Goal: Task Accomplishment & Management: Use online tool/utility

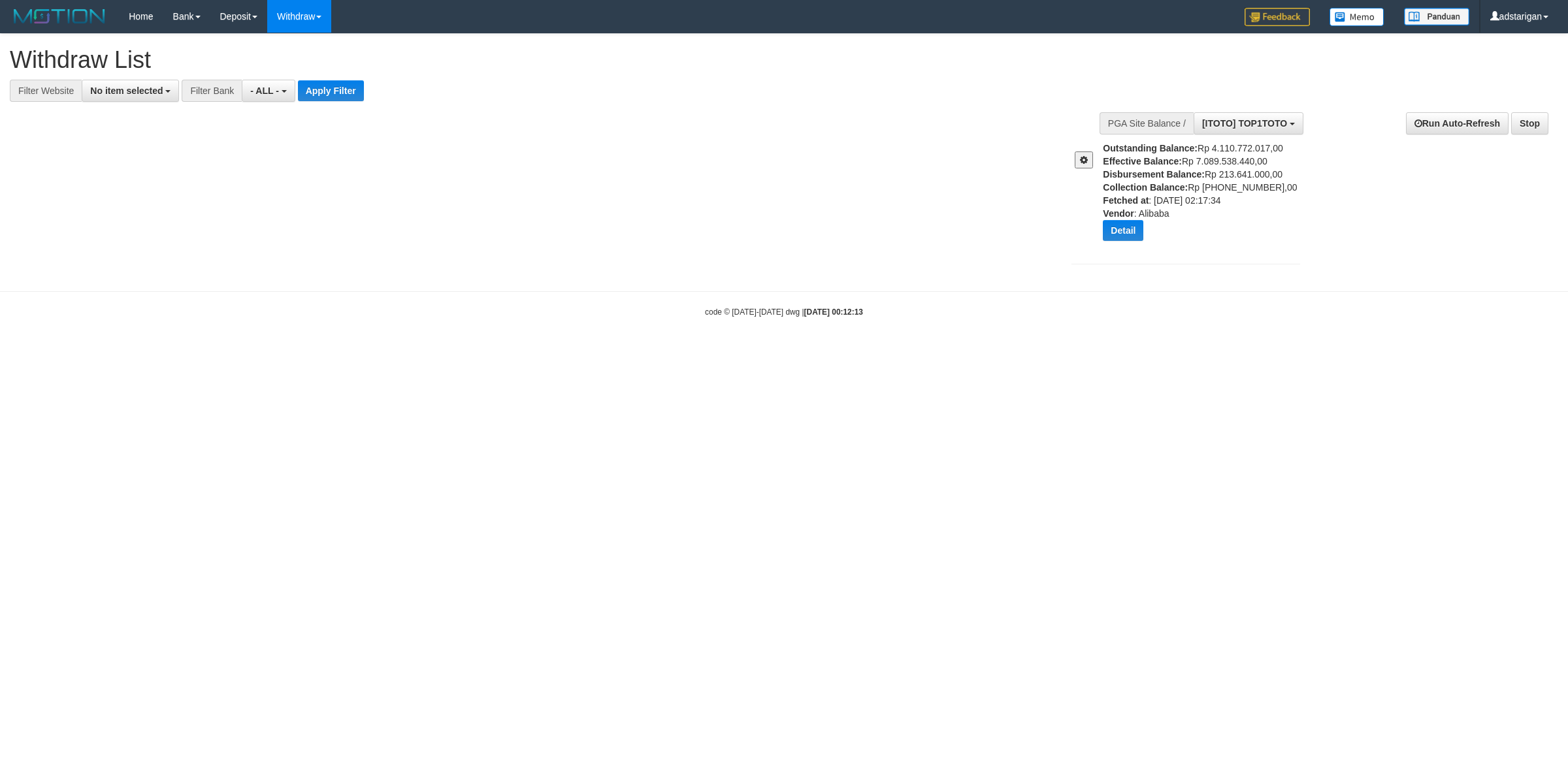
select select
drag, startPoint x: 889, startPoint y: 203, endPoint x: 853, endPoint y: 203, distance: 36.0
click at [853, 203] on div "**********" at bounding box center [784, 156] width 1568 height 244
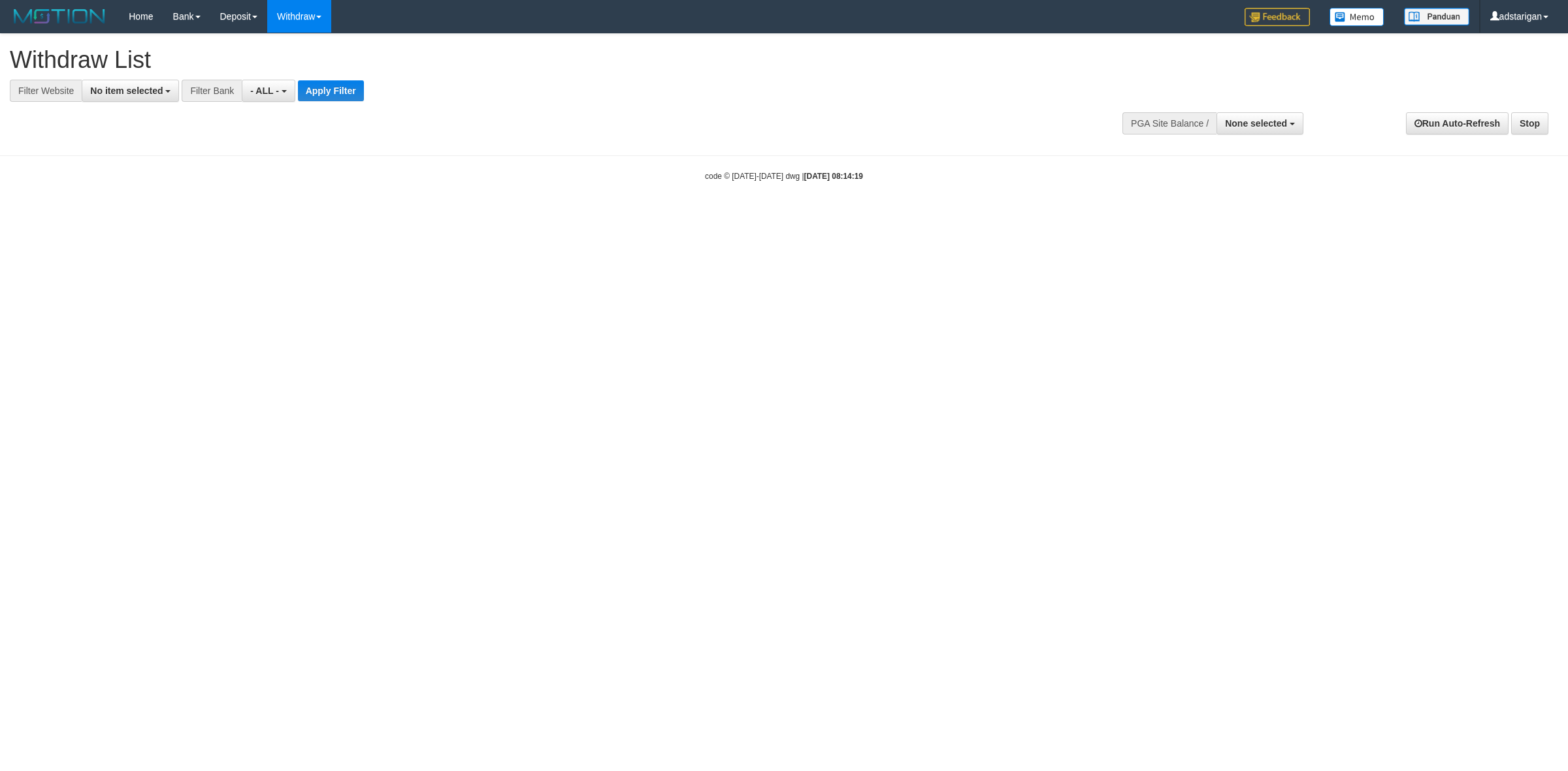
select select
click at [1258, 119] on span "None selected" at bounding box center [1255, 123] width 62 height 11
click at [1236, 175] on b "SELECT GAME" at bounding box center [1225, 172] width 66 height 11
click at [1219, 185] on label "[ITOTO] TOP1TOTO" at bounding box center [1240, 189] width 123 height 17
select select "***"
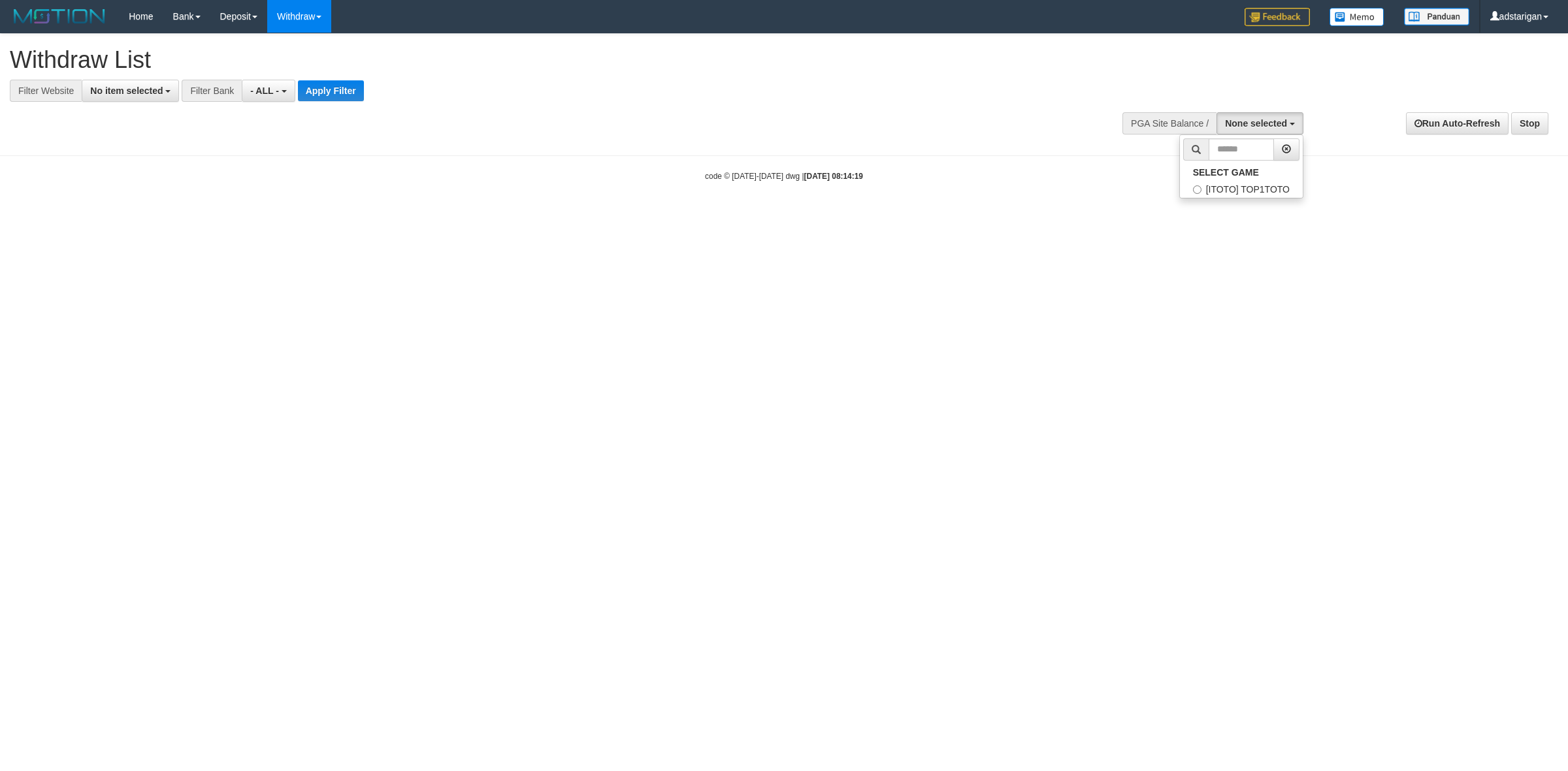
scroll to position [11, 0]
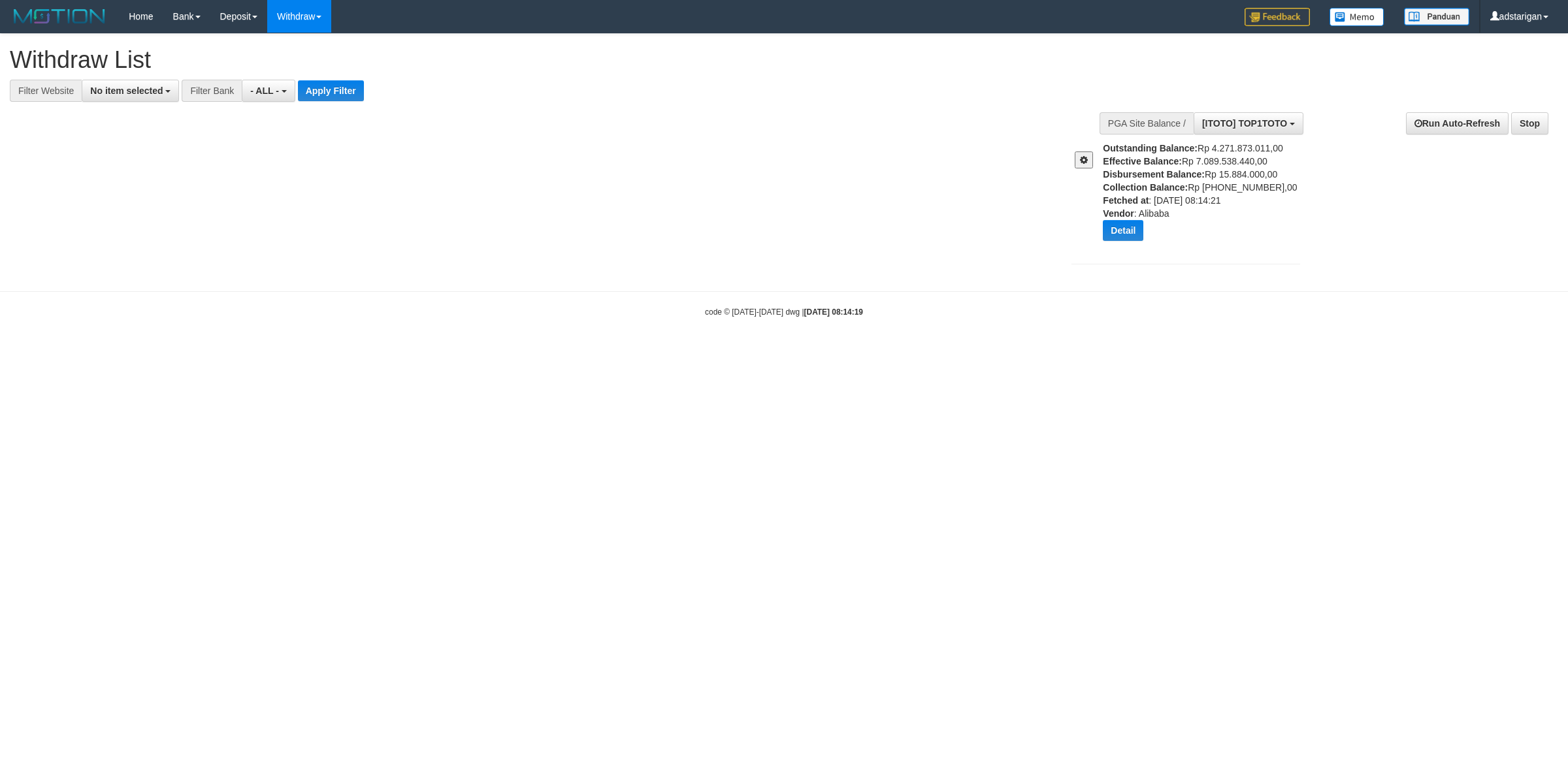
click at [1082, 154] on button at bounding box center [1084, 160] width 18 height 17
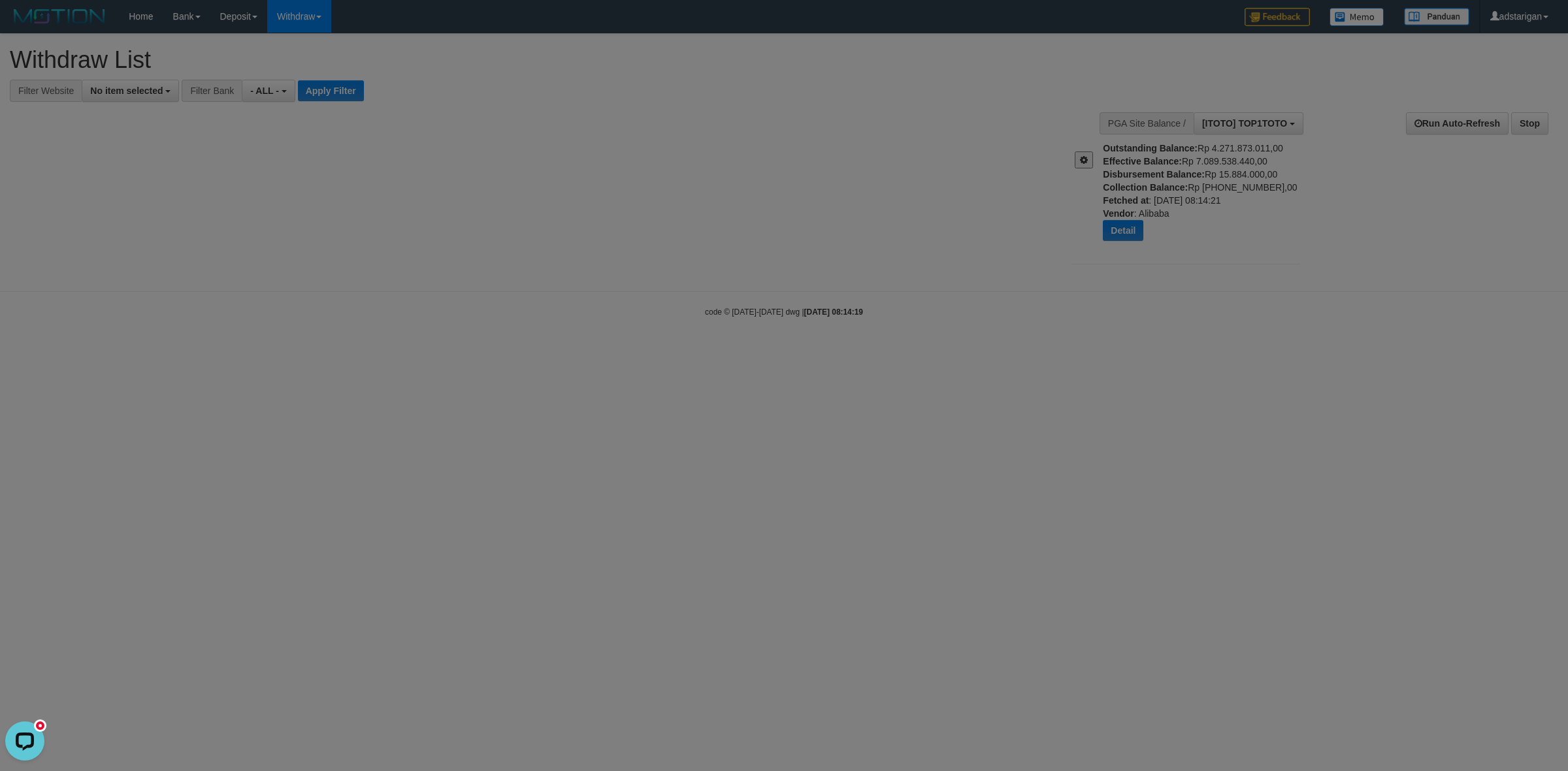
scroll to position [0, 0]
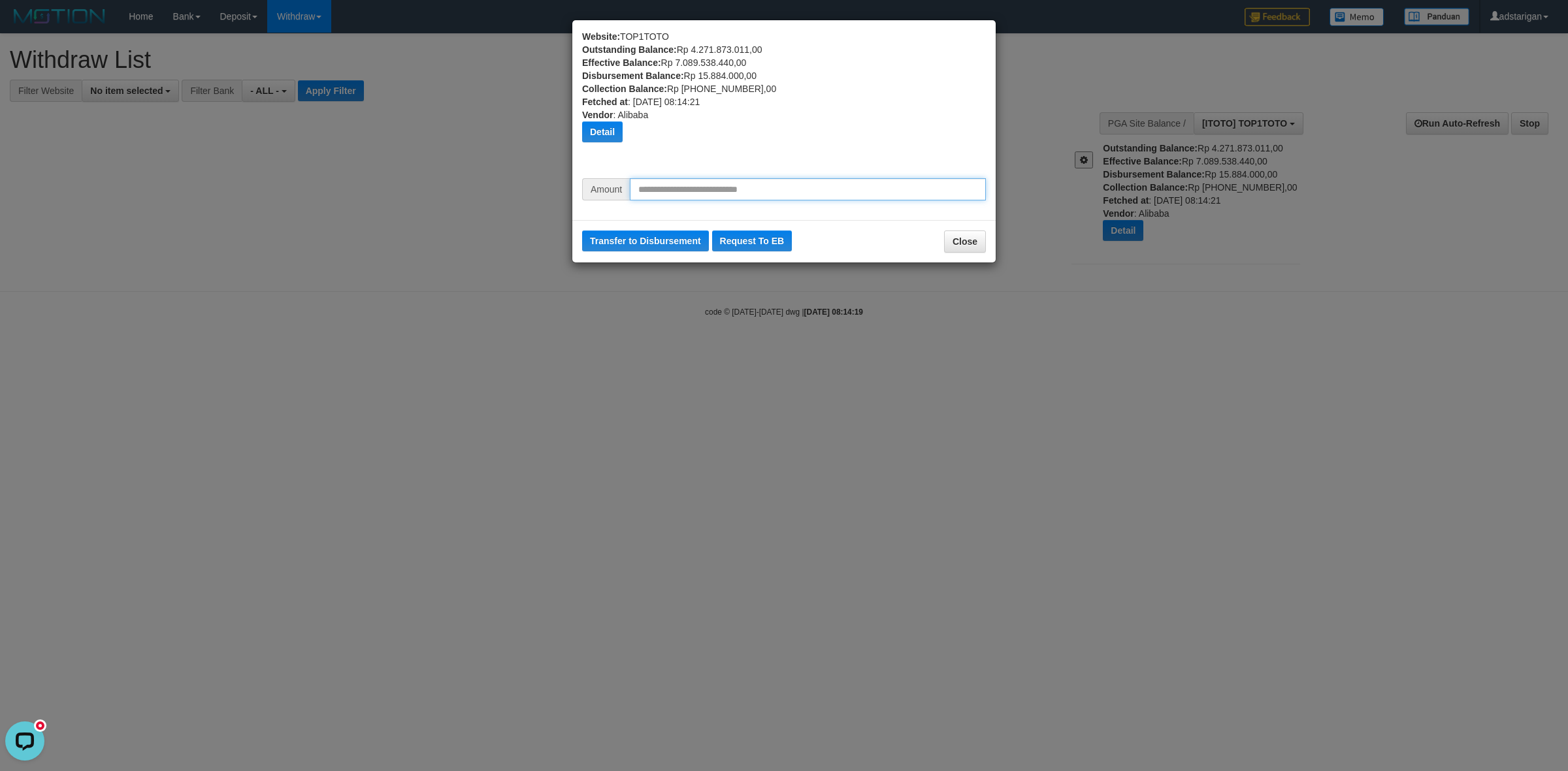
click at [812, 190] on input "text" at bounding box center [807, 189] width 356 height 23
type input "*********"
click at [614, 266] on div "Website: TOP1TOTO Outstanding Balance: Rp 4.271.873.011,00 Effective Balance: R…" at bounding box center [784, 385] width 1568 height 771
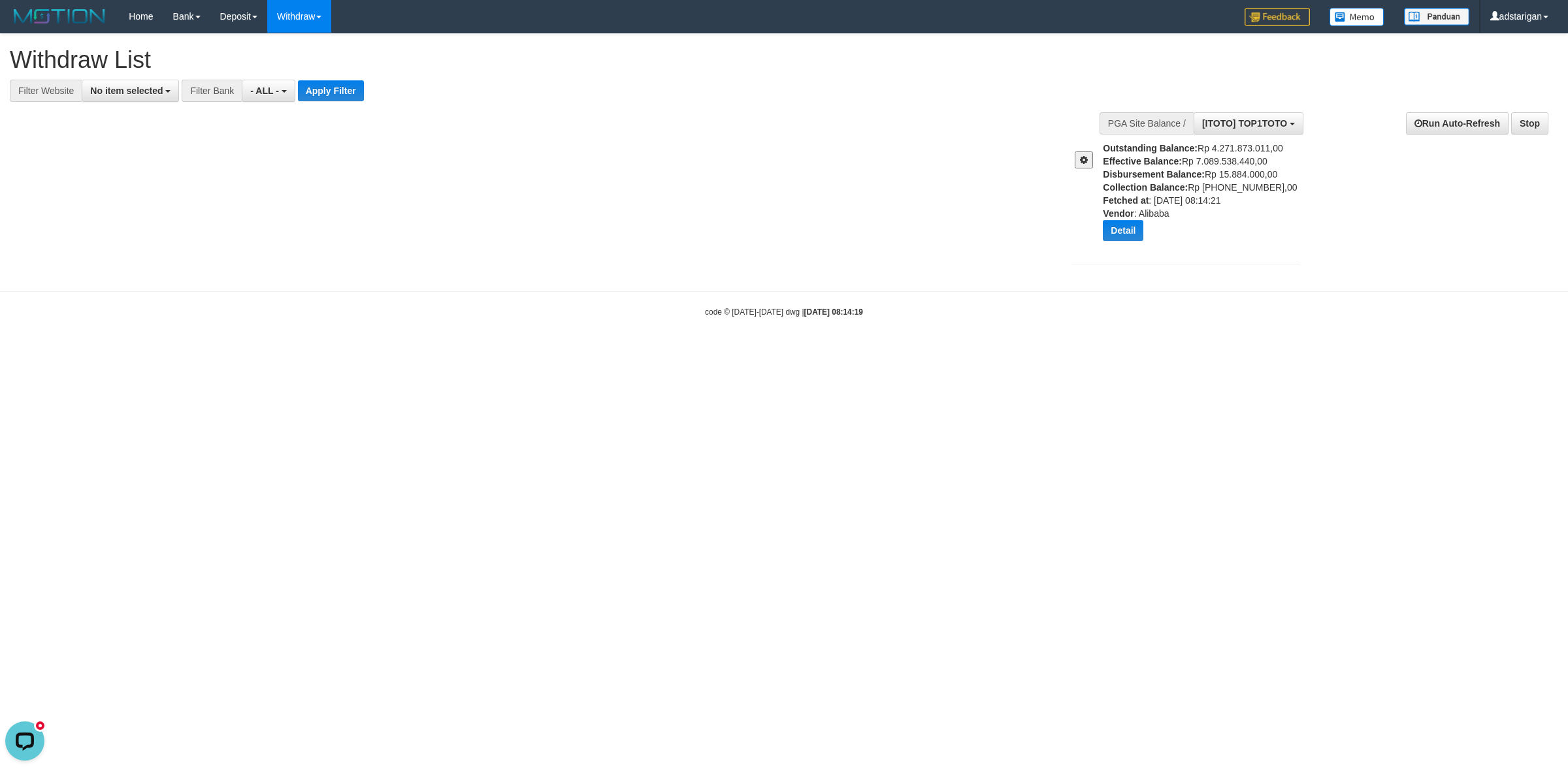
click at [635, 246] on div at bounding box center [784, 385] width 1568 height 771
click at [1089, 157] on button at bounding box center [1084, 160] width 18 height 17
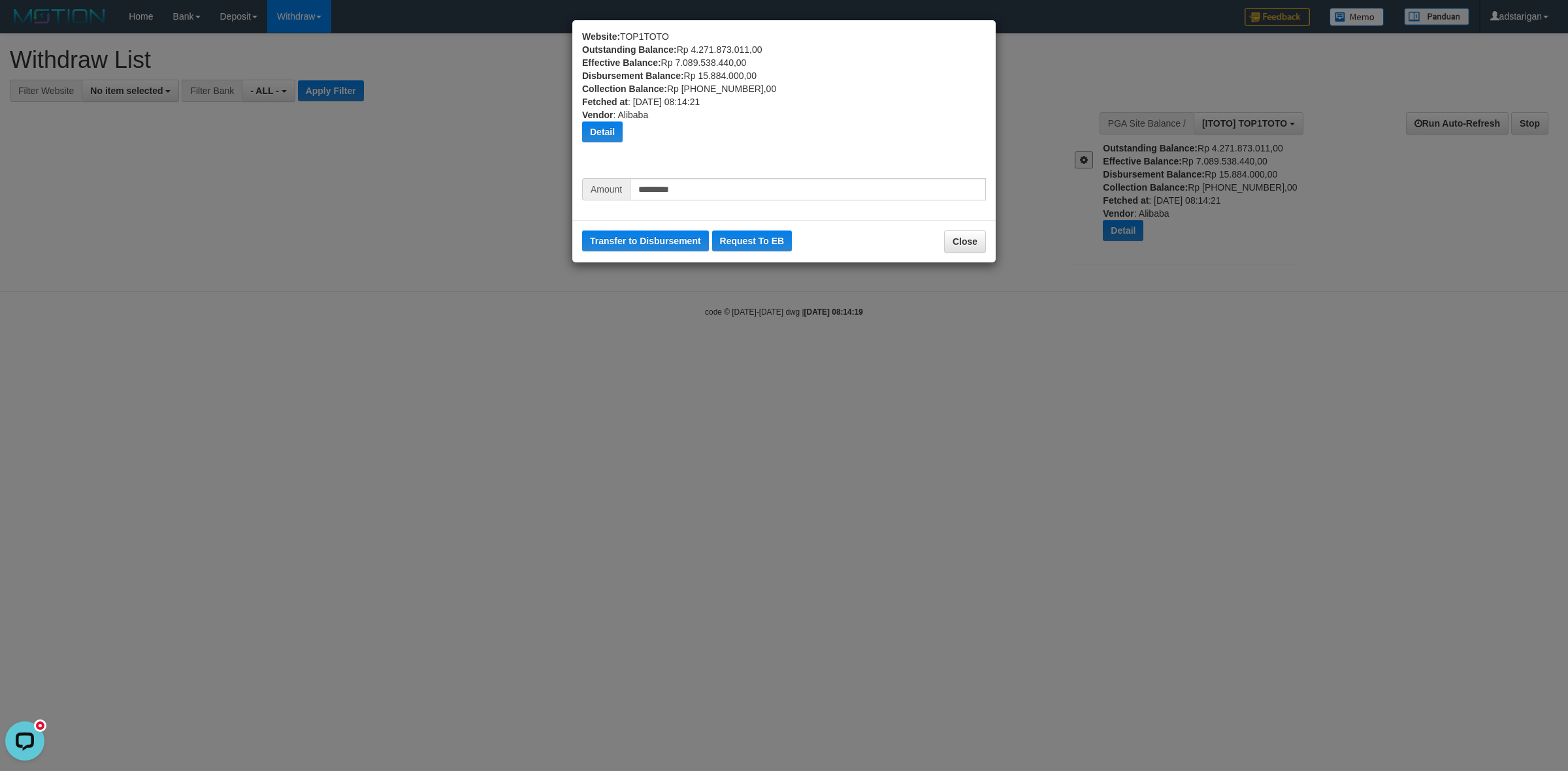
click at [751, 175] on div "Website: TOP1TOTO Outstanding Balance: Rp 4.271.873.011,00 Effective Balance: R…" at bounding box center [783, 104] width 404 height 148
click at [644, 246] on button "Transfer to Disbursement" at bounding box center [645, 241] width 127 height 21
